Goal: Task Accomplishment & Management: Use online tool/utility

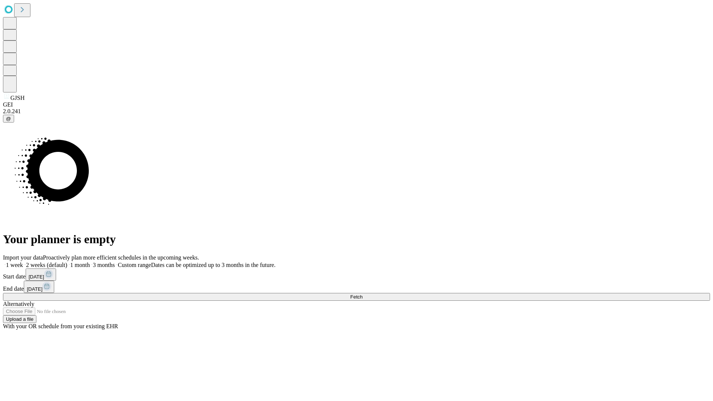
click at [362, 294] on span "Fetch" at bounding box center [356, 297] width 12 height 6
